Goal: Transaction & Acquisition: Purchase product/service

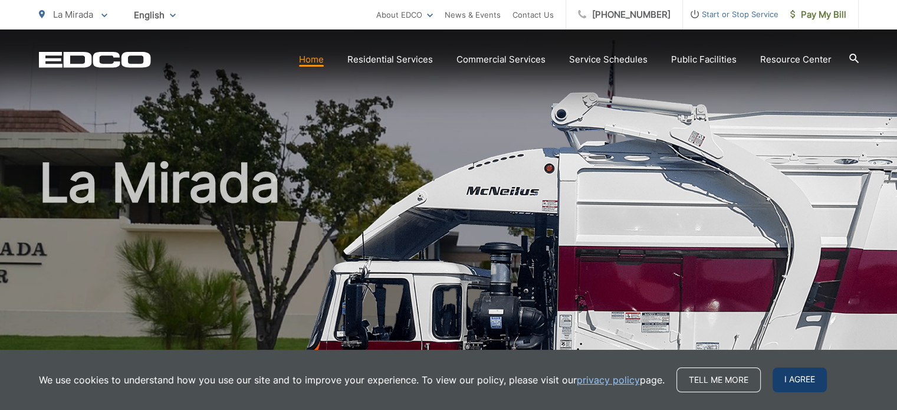
click at [811, 382] on span "I agree" at bounding box center [800, 380] width 54 height 25
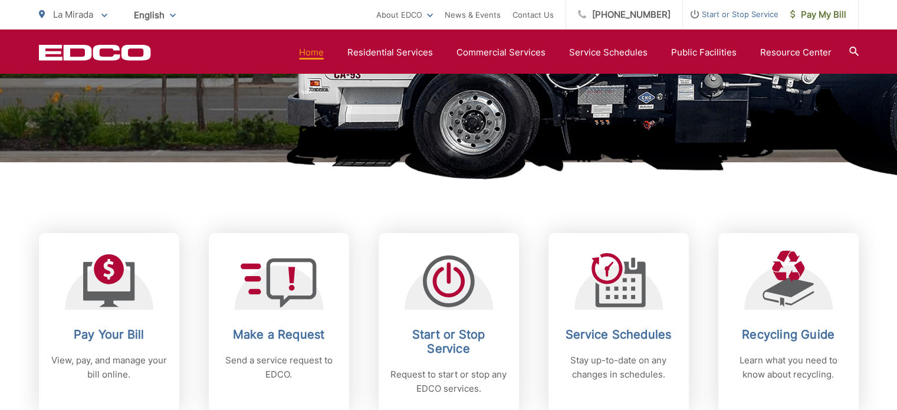
scroll to position [531, 0]
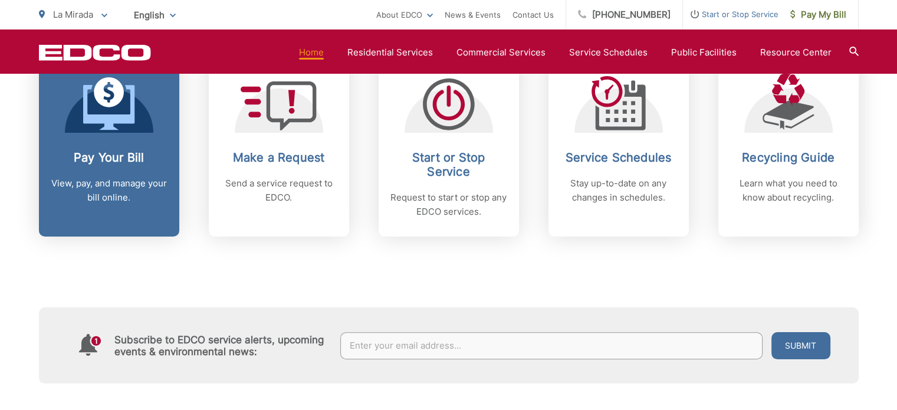
click at [97, 209] on link "Pay Your Bill View, pay, and manage your bill online." at bounding box center [109, 146] width 140 height 181
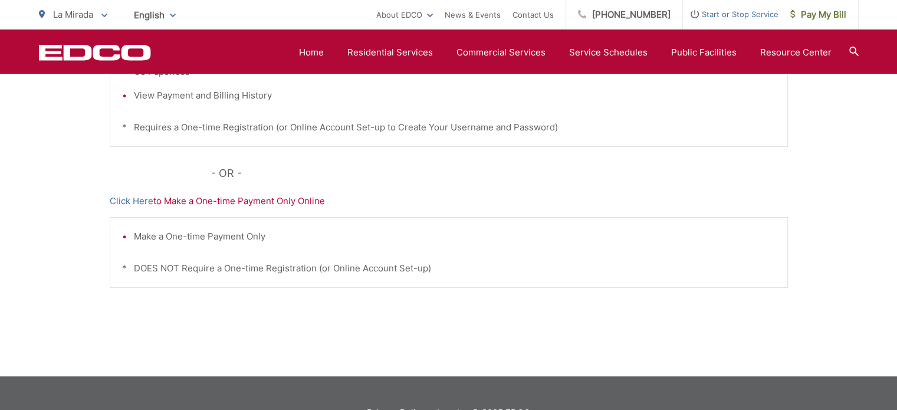
scroll to position [369, 0]
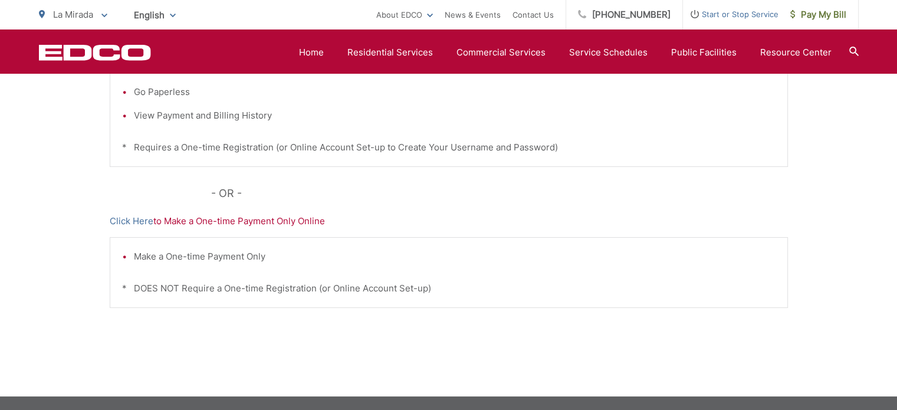
click at [274, 226] on p "Click Here to Make a One-time Payment Only Online" at bounding box center [449, 221] width 678 height 14
click at [276, 221] on p "Click Here to Make a One-time Payment Only Online" at bounding box center [449, 221] width 678 height 14
click at [124, 216] on link "Click Here" at bounding box center [132, 221] width 44 height 14
